Goal: Information Seeking & Learning: Learn about a topic

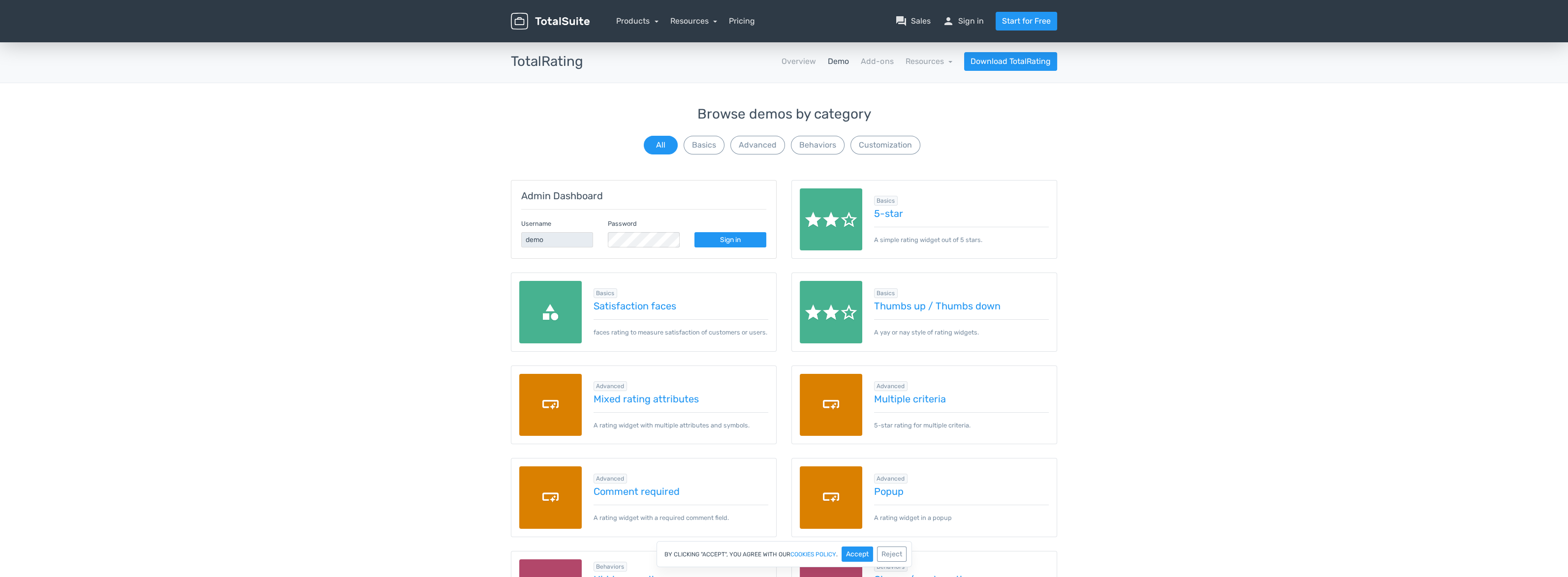
click at [840, 61] on link "Demo" at bounding box center [838, 62] width 21 height 12
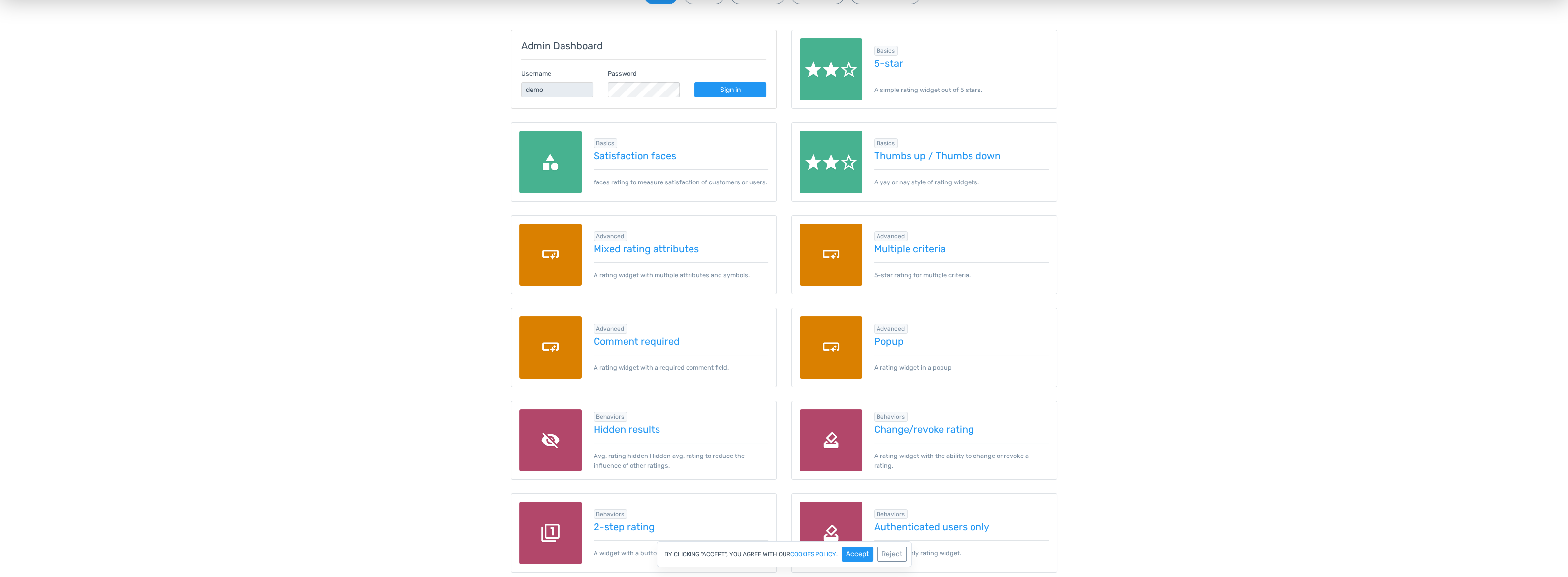
scroll to position [148, 0]
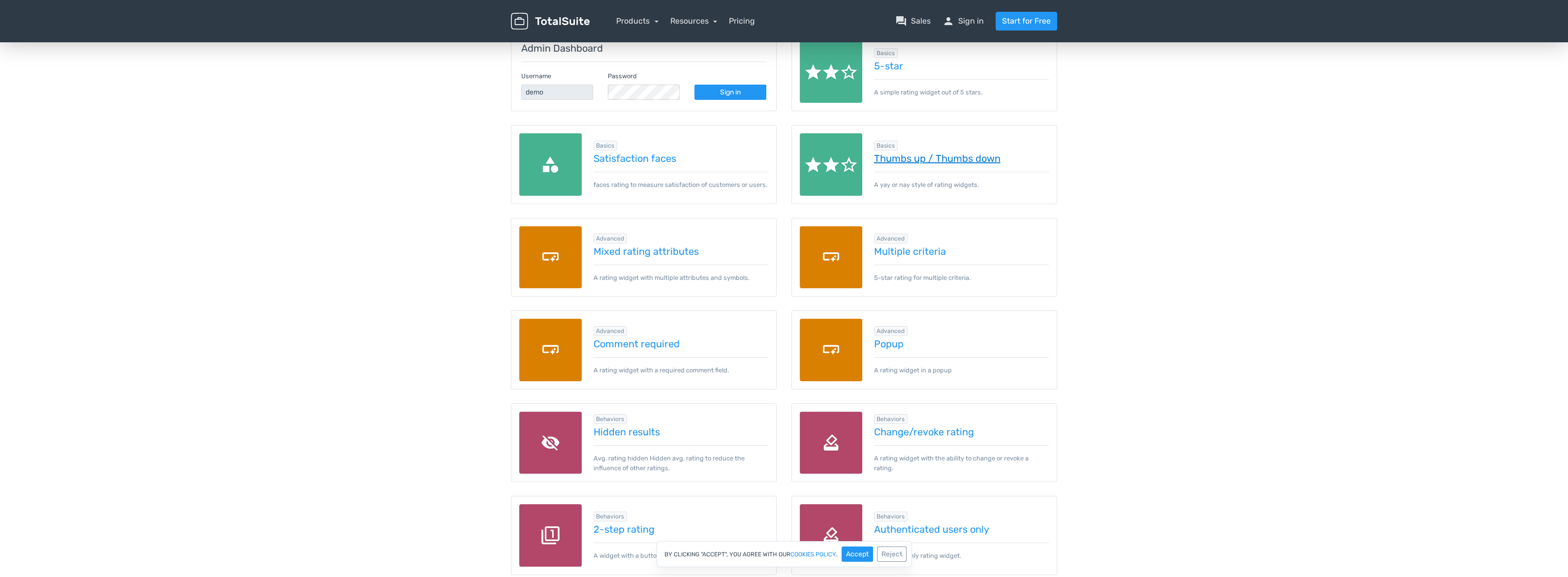
click at [911, 162] on link "Thumbs up / Thumbs down" at bounding box center [961, 158] width 175 height 10
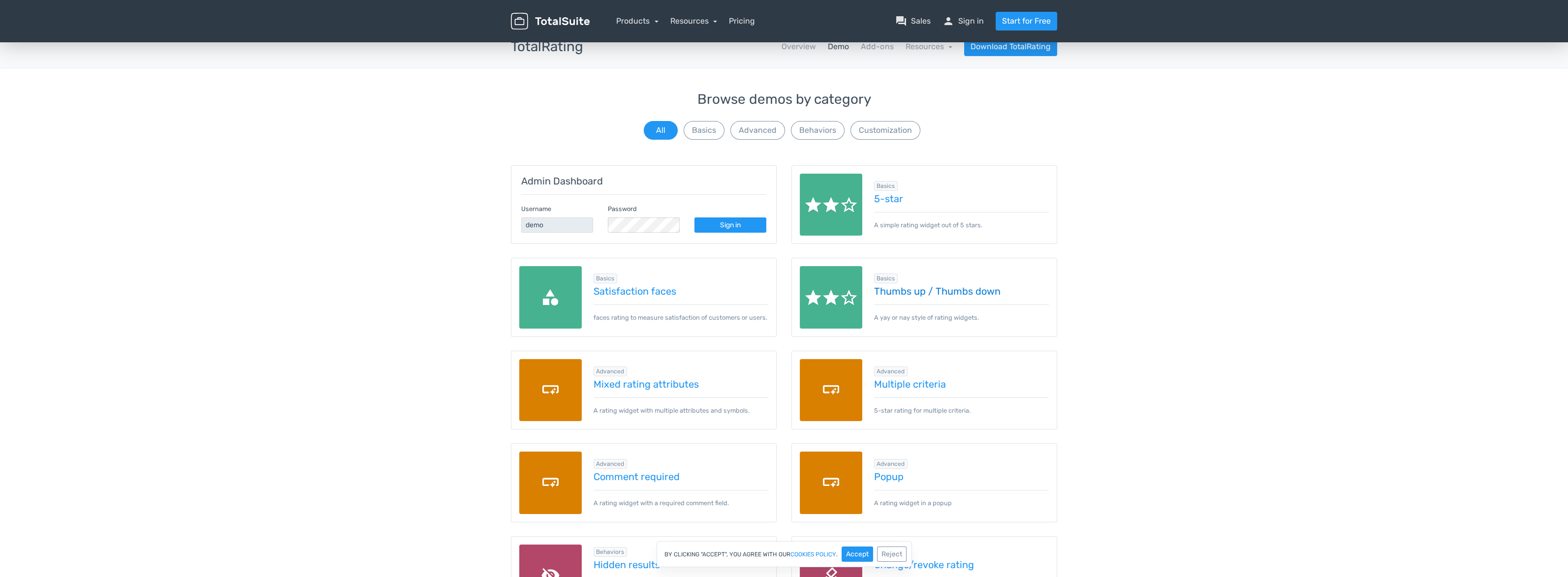
scroll to position [0, 0]
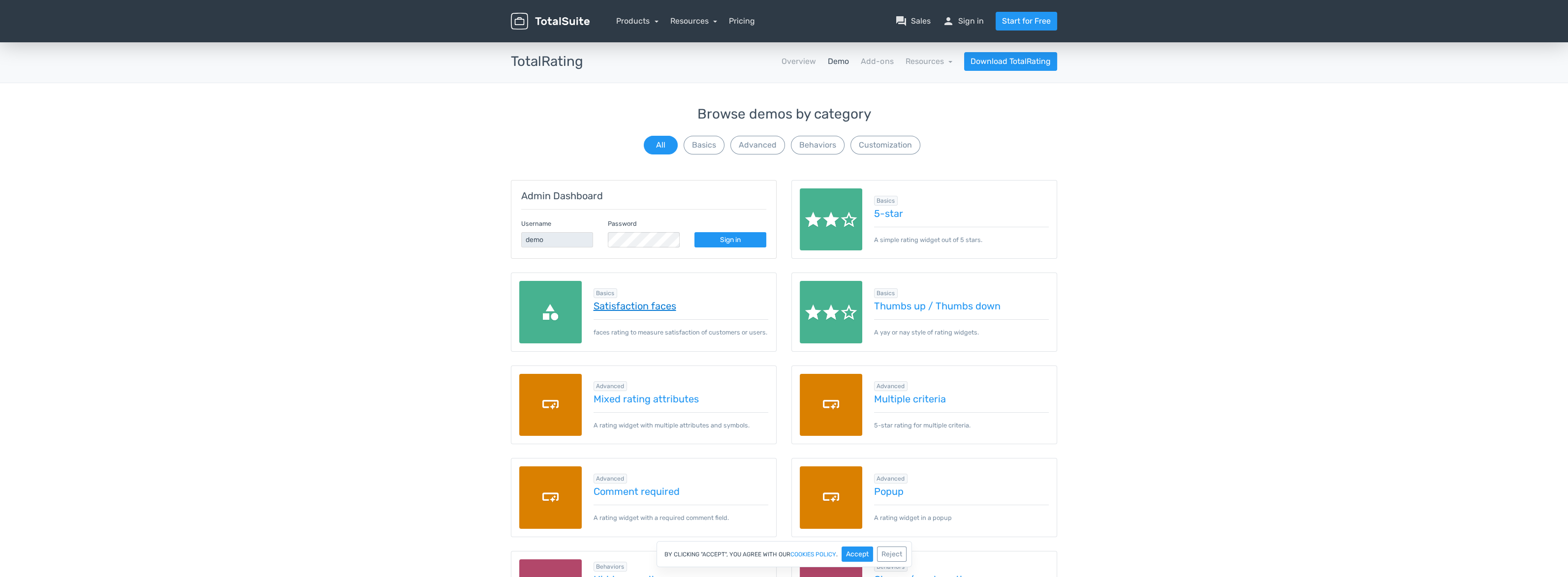
click at [653, 311] on link "Satisfaction faces" at bounding box center [681, 306] width 175 height 10
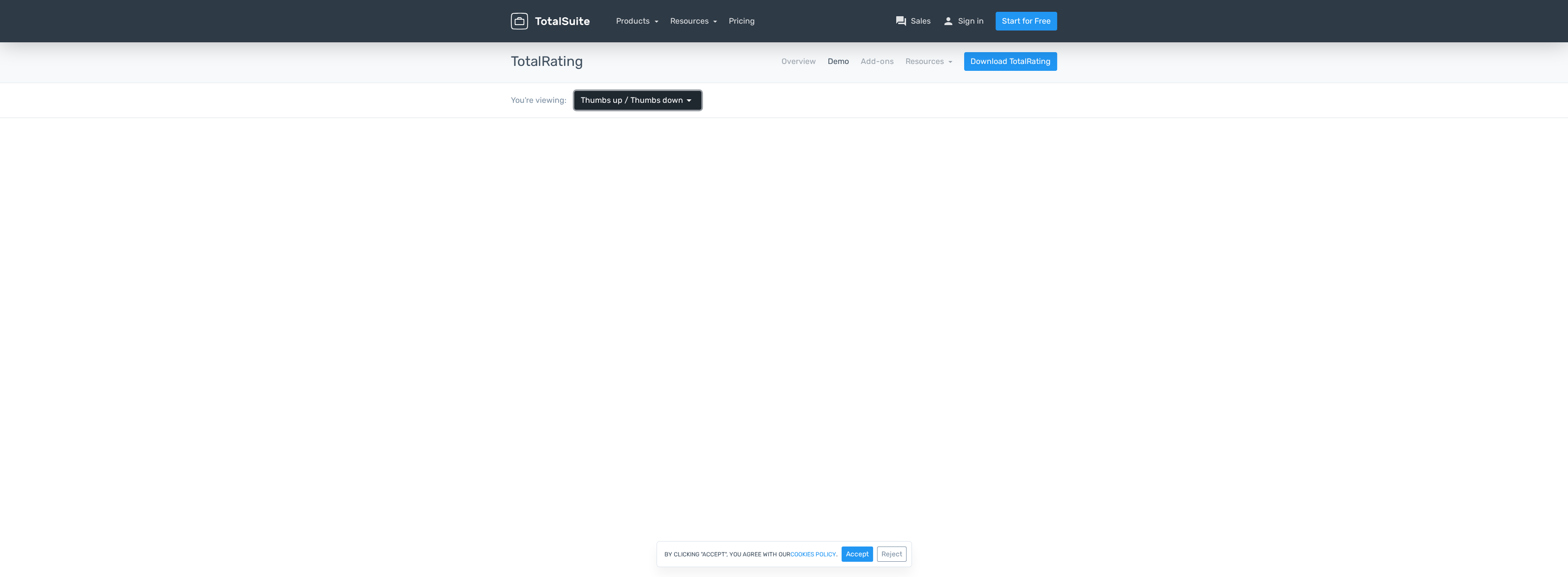
click at [631, 109] on link "Thumbs up / Thumbs down arrow_drop_down" at bounding box center [638, 101] width 127 height 19
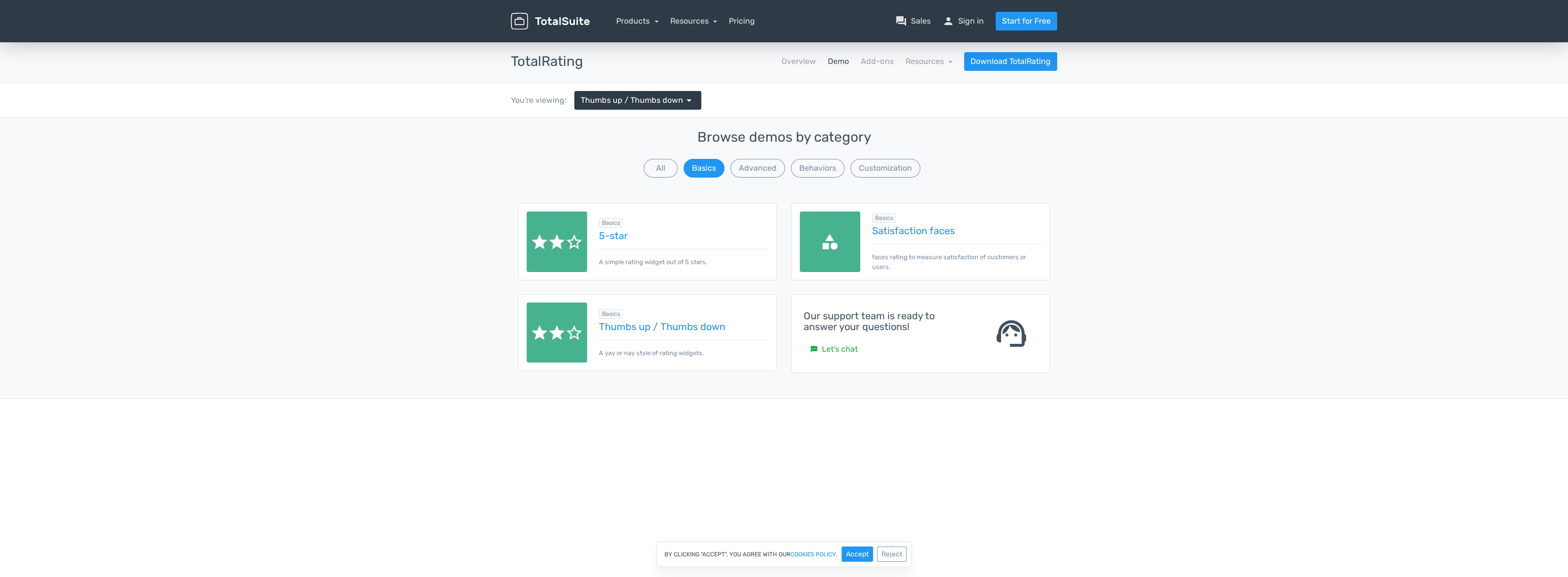
click at [566, 244] on img at bounding box center [557, 242] width 61 height 61
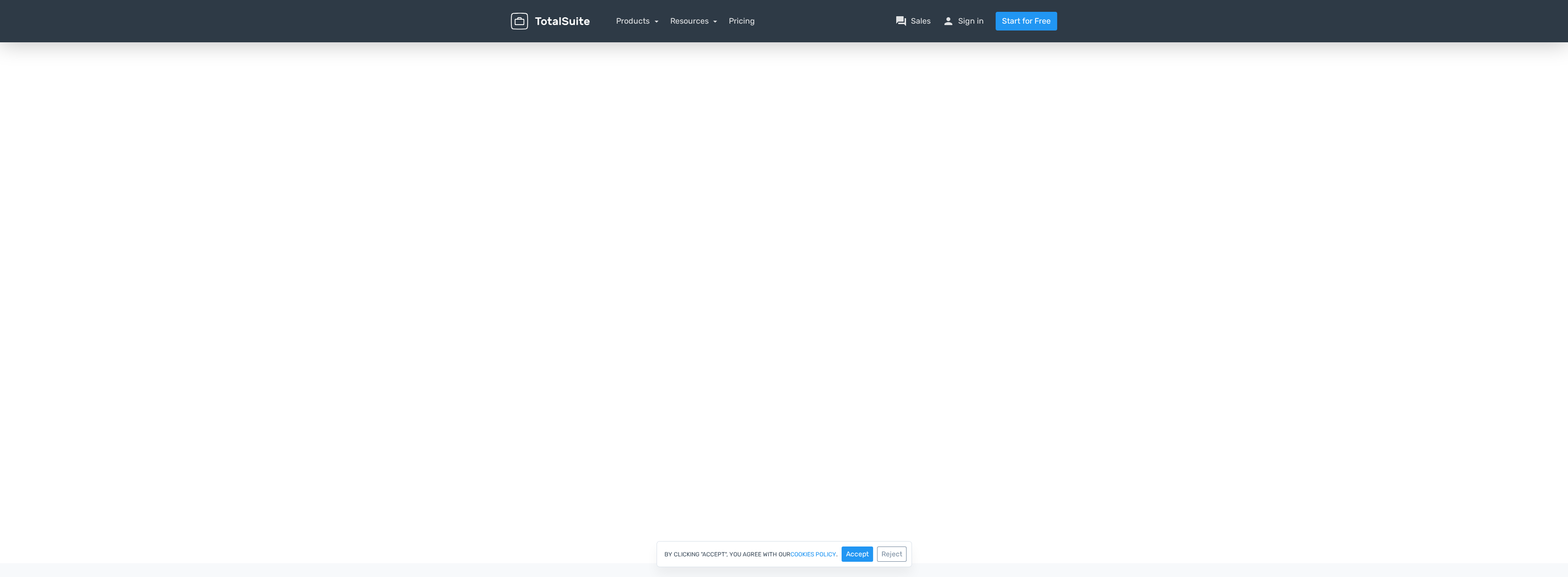
scroll to position [148, 0]
